Goal: Task Accomplishment & Management: Manage account settings

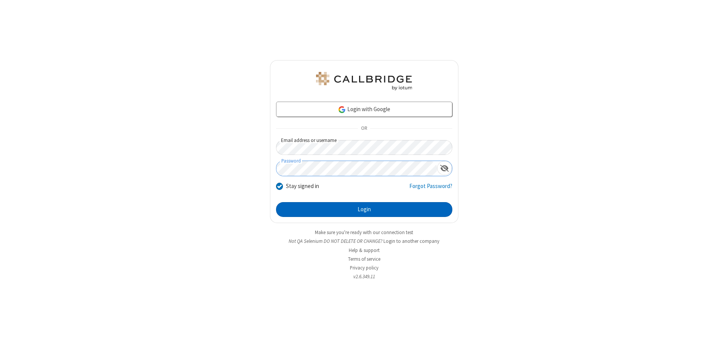
click at [364, 209] on button "Login" at bounding box center [364, 209] width 176 height 15
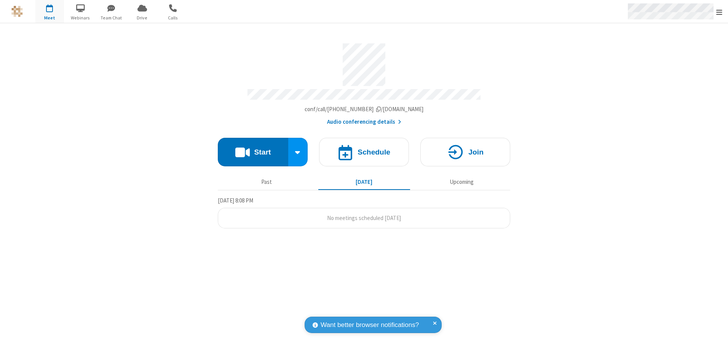
click at [719, 12] on span "Open menu" at bounding box center [719, 12] width 6 height 8
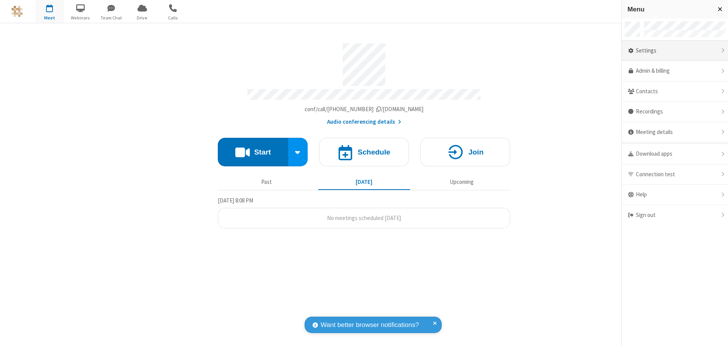
click at [675, 51] on div "Settings" at bounding box center [675, 51] width 106 height 21
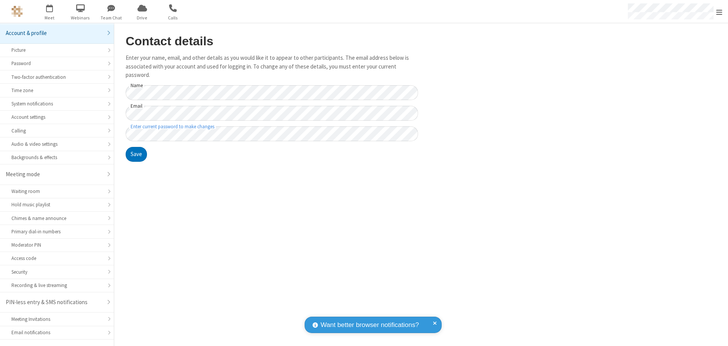
scroll to position [13, 0]
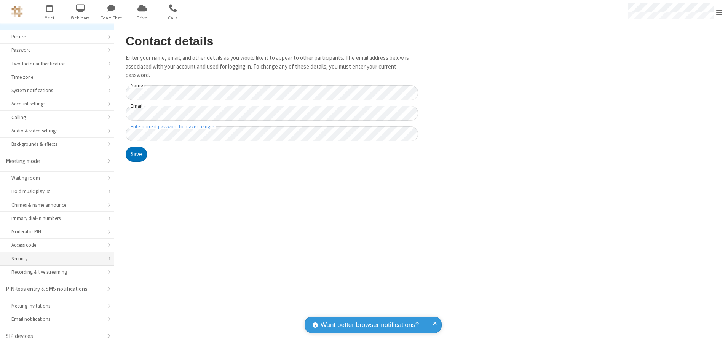
click at [54, 259] on div "Security" at bounding box center [56, 258] width 91 height 7
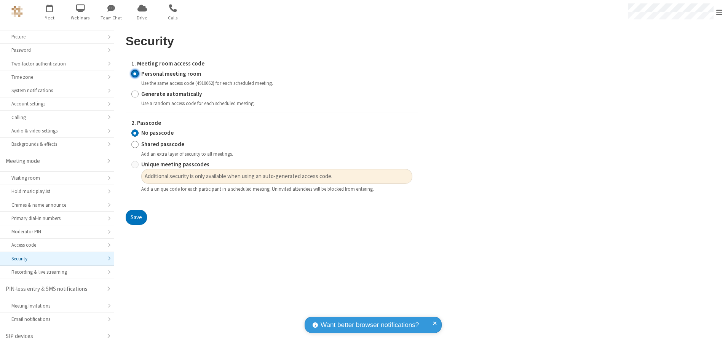
click at [135, 73] on input "Personal meeting room" at bounding box center [134, 74] width 7 height 8
click at [135, 133] on input "No passcode" at bounding box center [134, 133] width 7 height 8
click at [136, 217] on button "Save" at bounding box center [136, 217] width 21 height 15
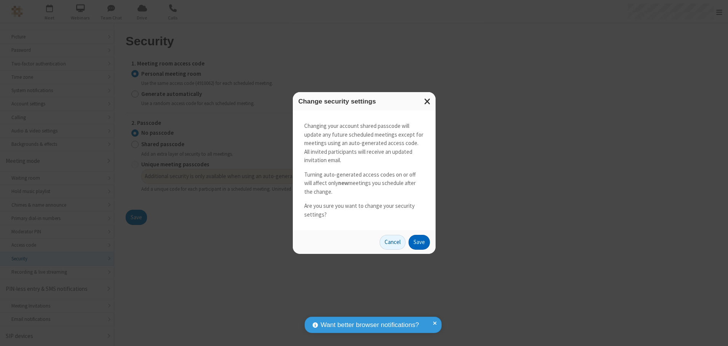
click at [419, 242] on button "Save" at bounding box center [419, 242] width 21 height 15
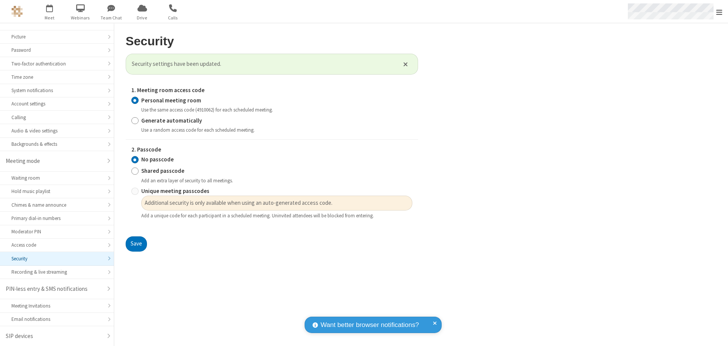
click at [719, 12] on span "Open menu" at bounding box center [719, 12] width 6 height 8
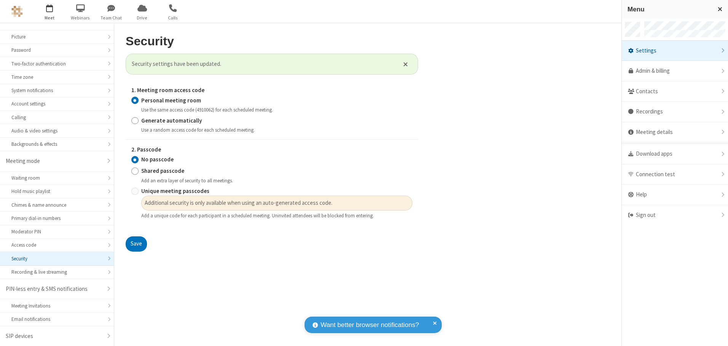
click at [50, 11] on span "button" at bounding box center [49, 8] width 29 height 13
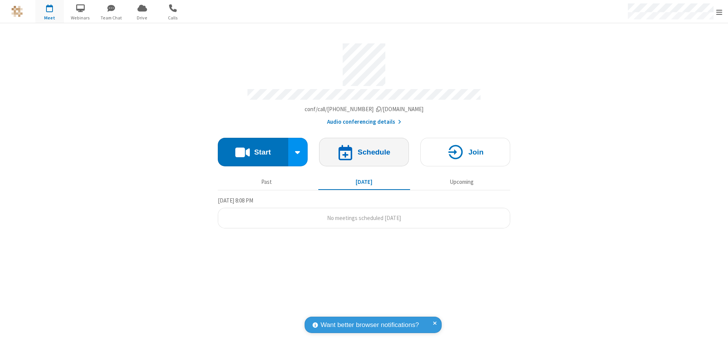
click at [364, 149] on h4 "Schedule" at bounding box center [374, 152] width 33 height 7
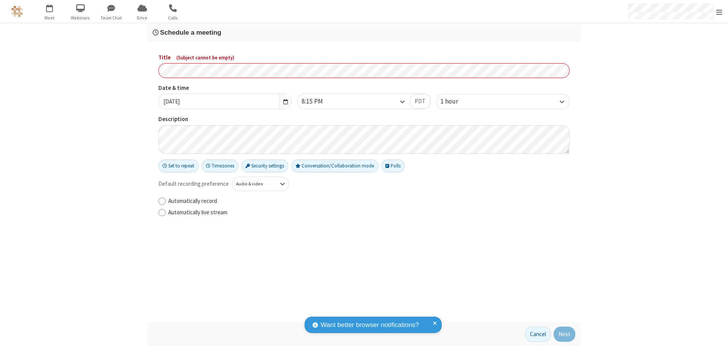
click at [364, 32] on h3 "Schedule a meeting" at bounding box center [364, 32] width 423 height 7
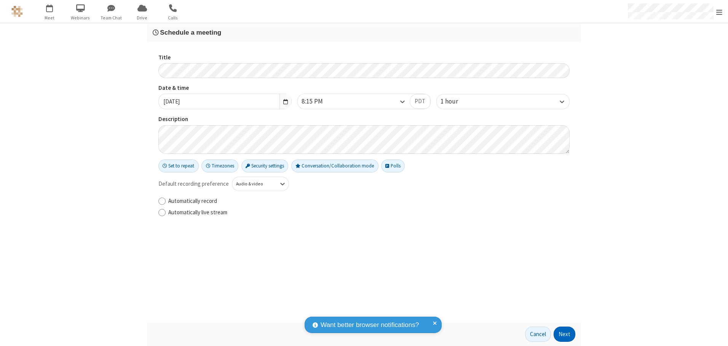
click at [565, 334] on button "Next" at bounding box center [565, 334] width 22 height 15
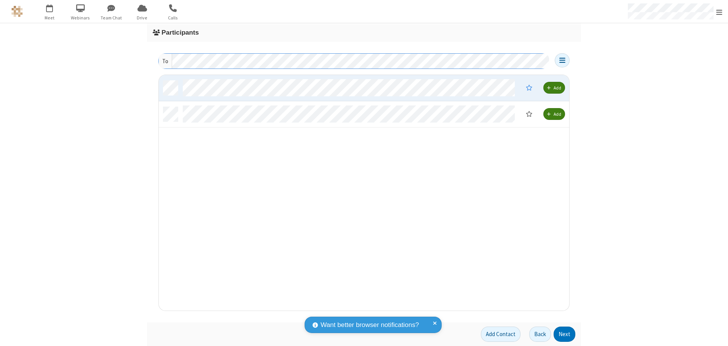
scroll to position [230, 405]
click at [565, 334] on button "Next" at bounding box center [565, 334] width 22 height 15
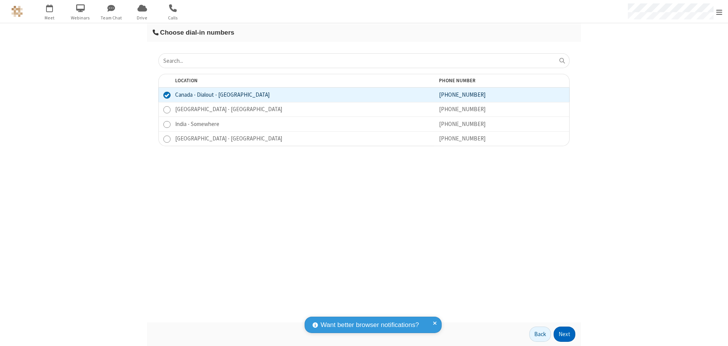
click at [565, 334] on button "Next" at bounding box center [565, 334] width 22 height 15
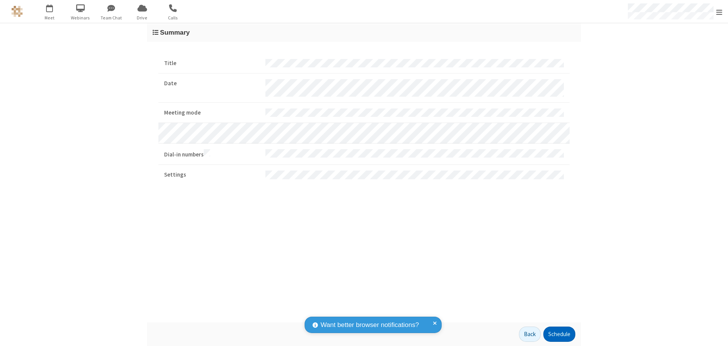
click at [559, 334] on button "Schedule" at bounding box center [559, 334] width 32 height 15
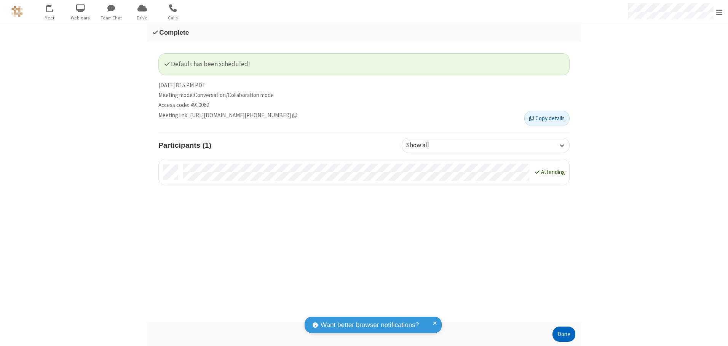
click at [564, 334] on button "Done" at bounding box center [564, 334] width 23 height 15
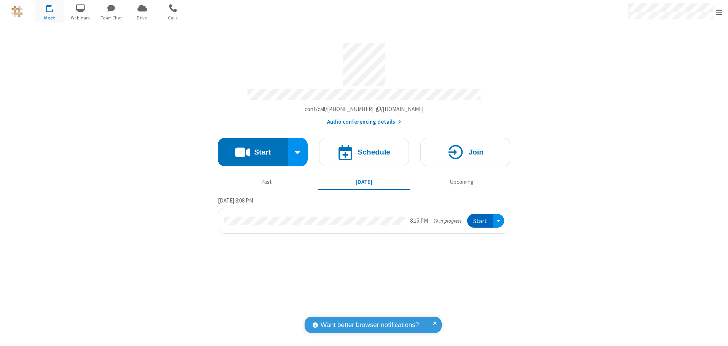
click at [481, 218] on button "Start" at bounding box center [480, 221] width 26 height 14
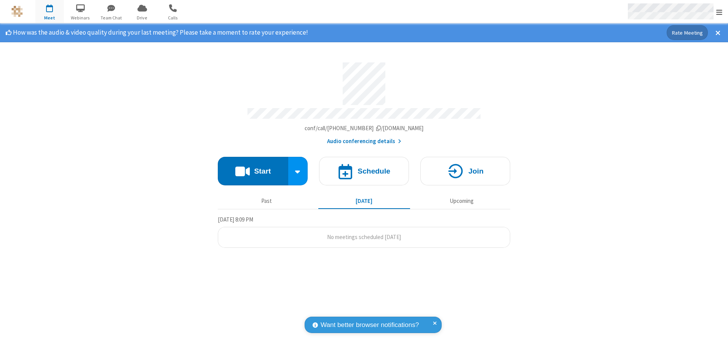
click at [719, 12] on span "Open menu" at bounding box center [719, 12] width 6 height 8
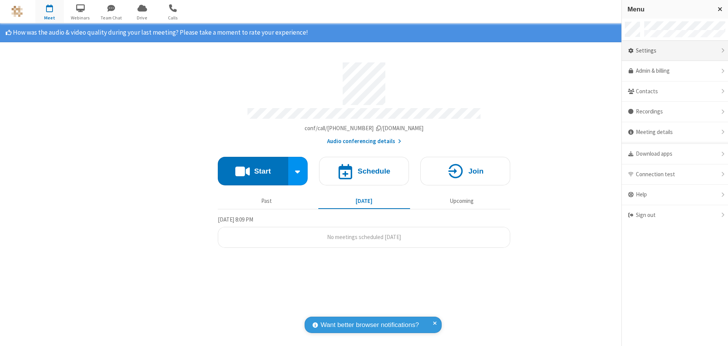
click at [675, 51] on div "Settings" at bounding box center [675, 51] width 106 height 21
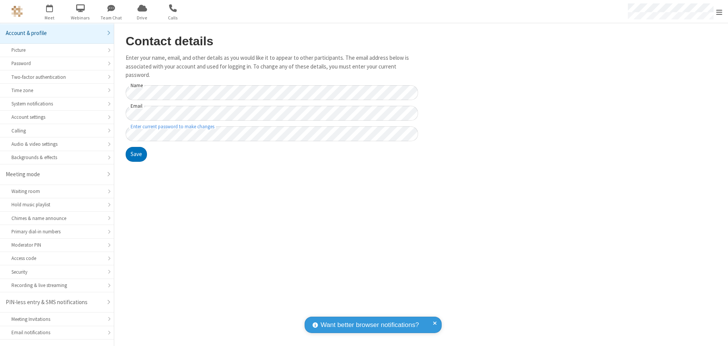
scroll to position [13, 0]
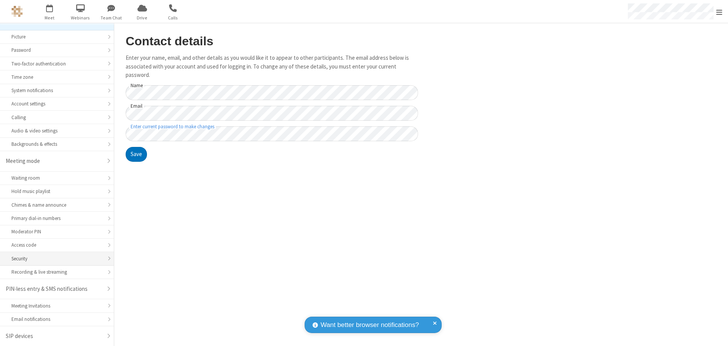
click at [54, 259] on div "Security" at bounding box center [56, 258] width 91 height 7
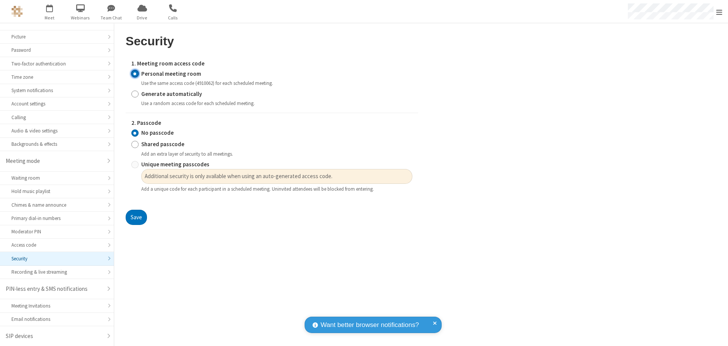
click at [135, 73] on input "Personal meeting room" at bounding box center [134, 74] width 7 height 8
click at [135, 133] on input "No passcode" at bounding box center [134, 133] width 7 height 8
click at [136, 217] on button "Save" at bounding box center [136, 217] width 21 height 15
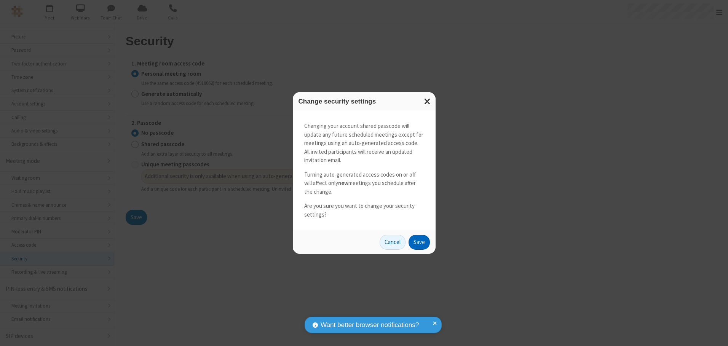
click at [419, 242] on button "Save" at bounding box center [419, 242] width 21 height 15
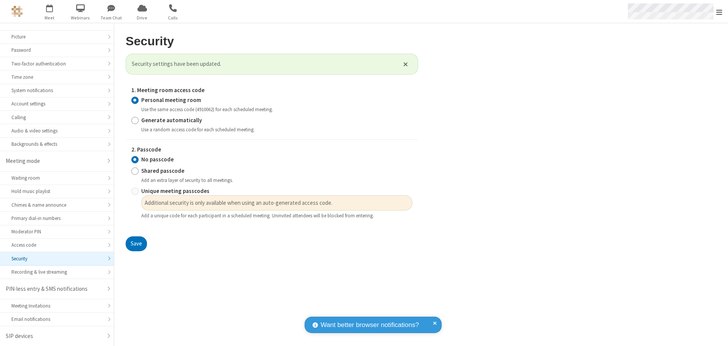
click at [719, 11] on span "Open menu" at bounding box center [719, 12] width 6 height 8
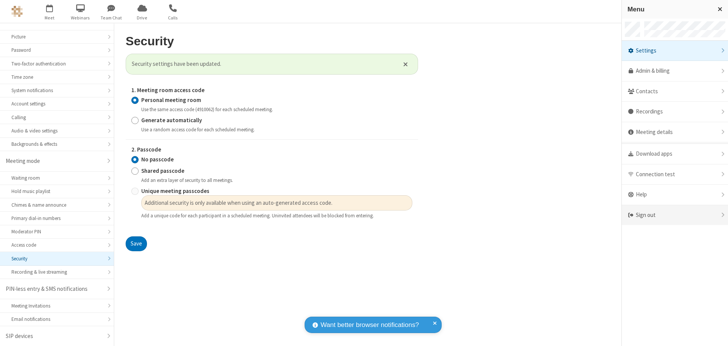
click at [675, 215] on div "Sign out" at bounding box center [675, 215] width 106 height 20
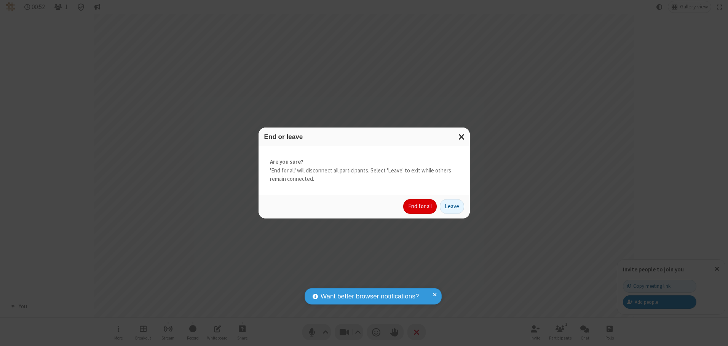
click at [420, 206] on button "End for all" at bounding box center [420, 206] width 34 height 15
